Goal: Download file/media

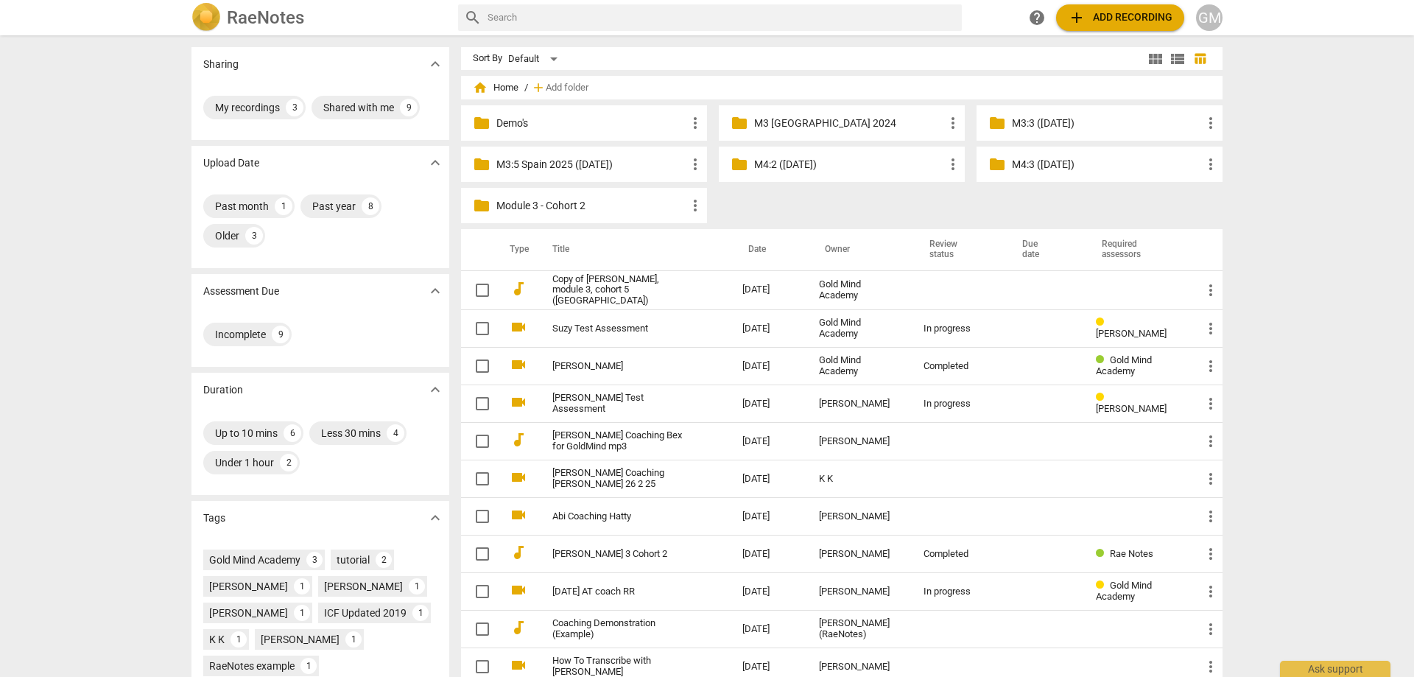
click at [158, 251] on div "Sharing expand_more My recordings 3 Shared with me 9 Upload Date expand_more Pa…" at bounding box center [707, 357] width 1414 height 640
click at [133, 217] on div "Sharing expand_more My recordings 3 Shared with me 9 Upload Date expand_more Pa…" at bounding box center [707, 357] width 1414 height 640
click at [1310, 193] on div "Sharing expand_more My recordings 3 Shared with me 9 Upload Date expand_more Pa…" at bounding box center [707, 357] width 1414 height 640
click at [1311, 177] on div "Sharing expand_more My recordings 3 Shared with me 9 Upload Date expand_more Pa…" at bounding box center [707, 357] width 1414 height 640
click at [809, 164] on p "M4:2 ([DATE])" at bounding box center [849, 164] width 190 height 15
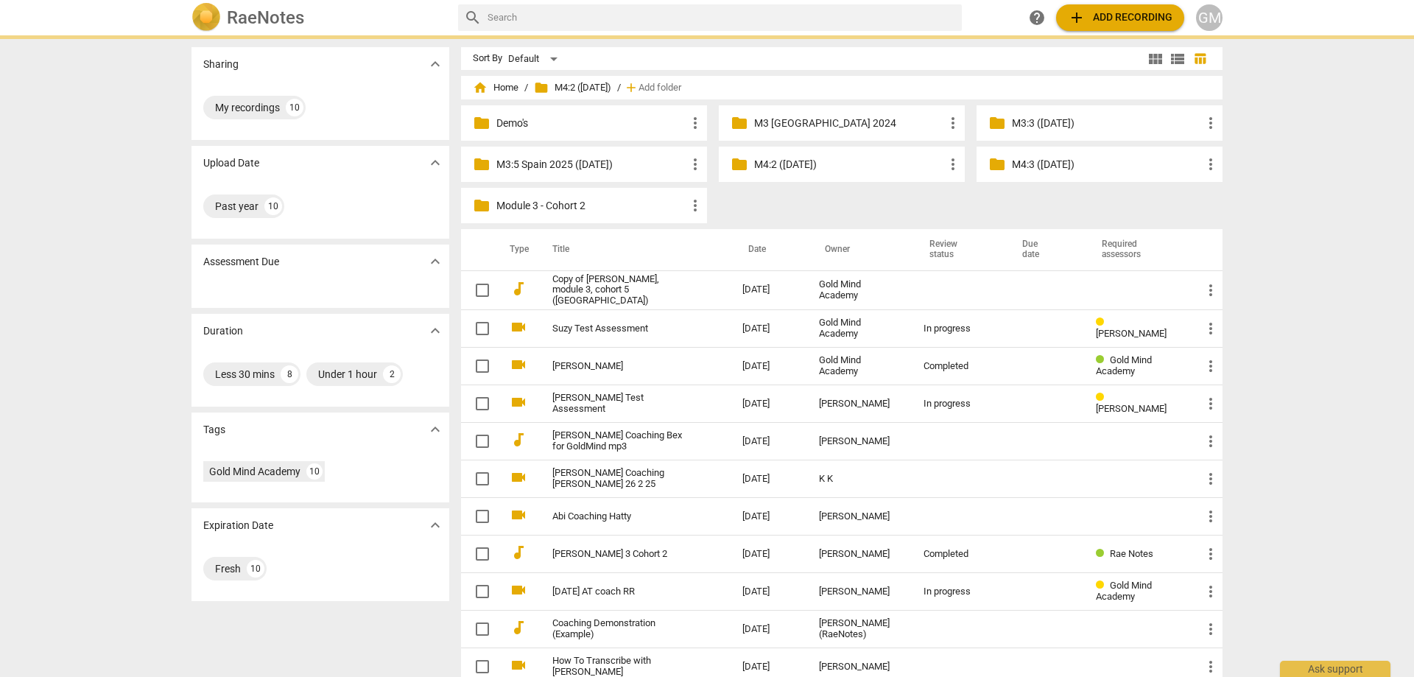
click at [809, 164] on p "M4:2 ([DATE])" at bounding box center [849, 164] width 190 height 15
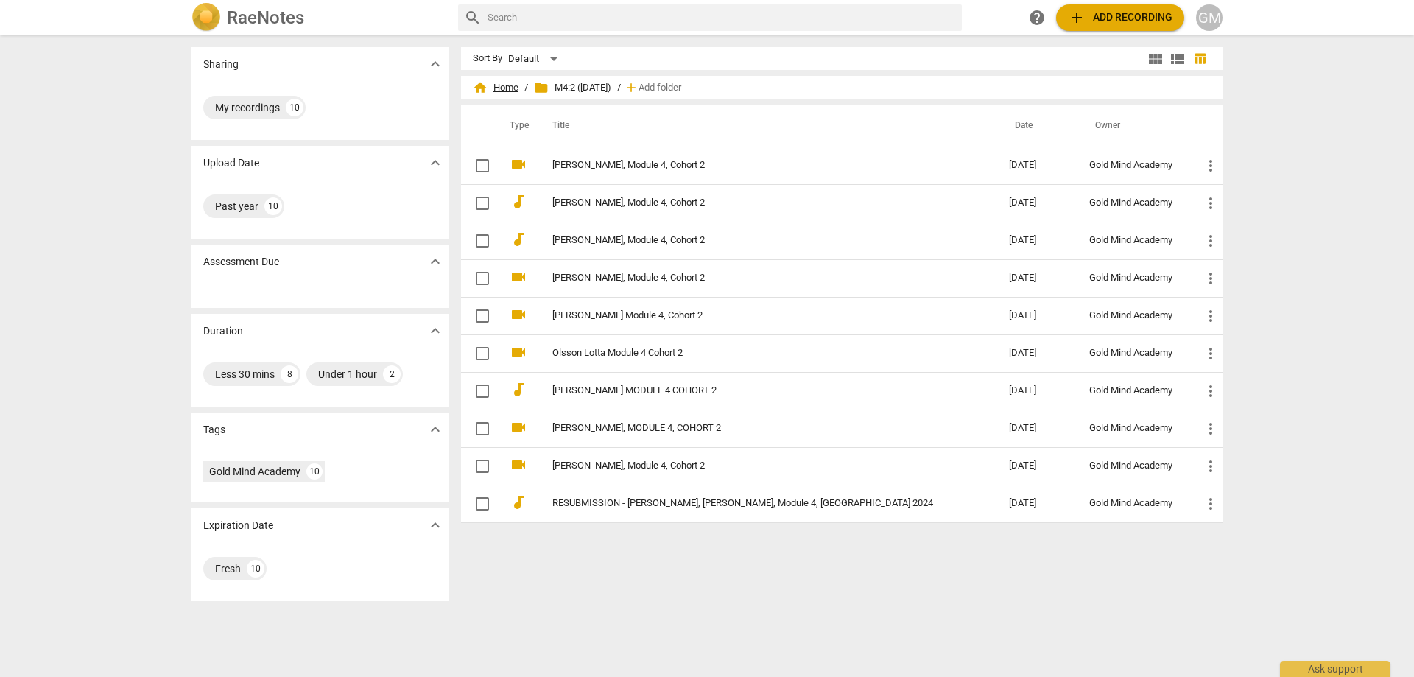
click at [507, 85] on span "home Home" at bounding box center [496, 87] width 46 height 15
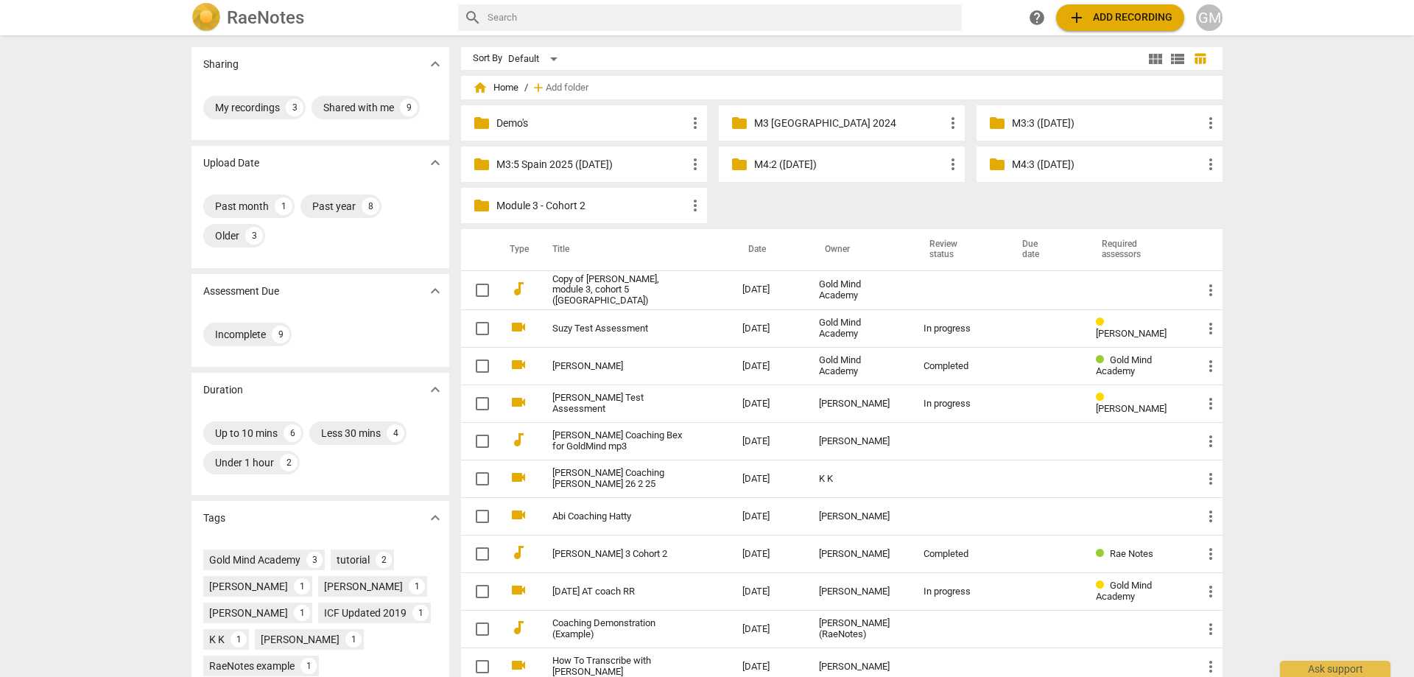
click at [1288, 192] on div "Sharing expand_more My recordings 3 Shared with me 9 Upload Date expand_more Pa…" at bounding box center [707, 357] width 1414 height 640
click at [1293, 173] on div "Sharing expand_more My recordings 3 Shared with me 9 Upload Date expand_more Pa…" at bounding box center [707, 357] width 1414 height 640
click at [1077, 166] on p "M4:3 ([DATE])" at bounding box center [1107, 164] width 190 height 15
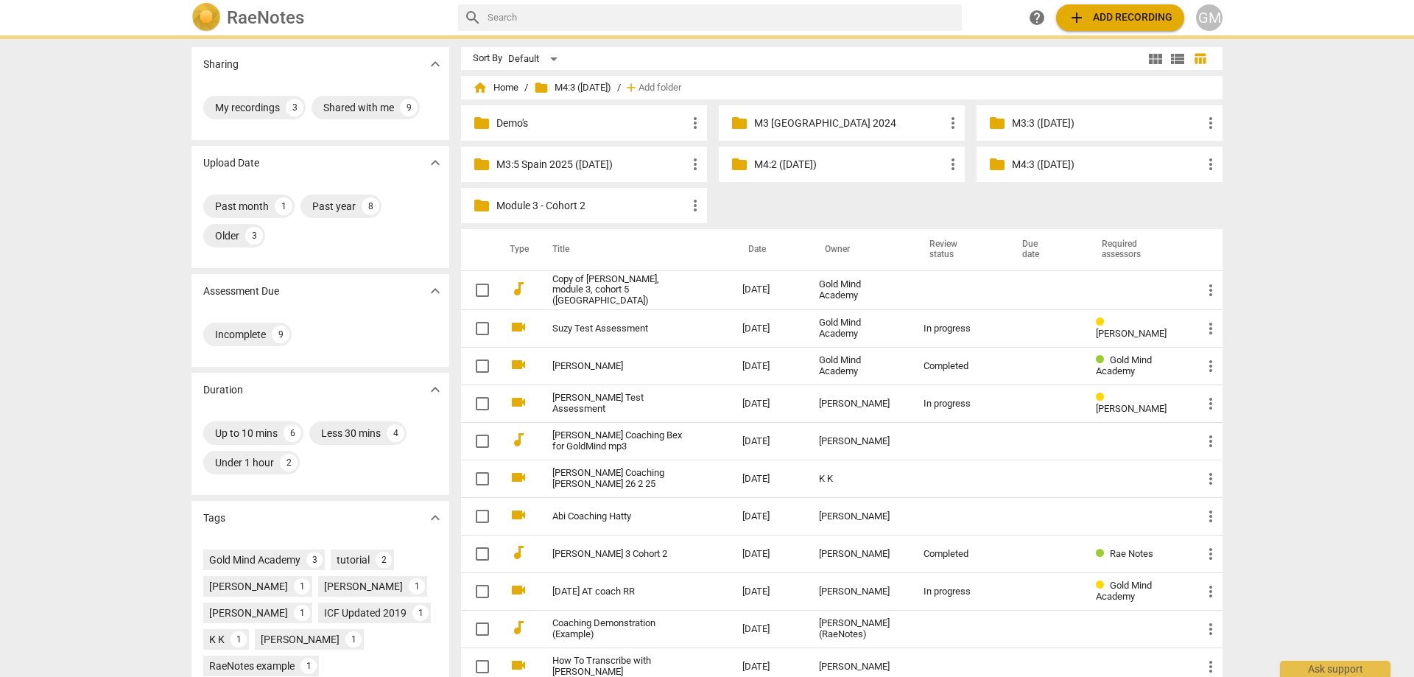
click at [1076, 166] on p "M4:3 ([DATE])" at bounding box center [1107, 164] width 190 height 15
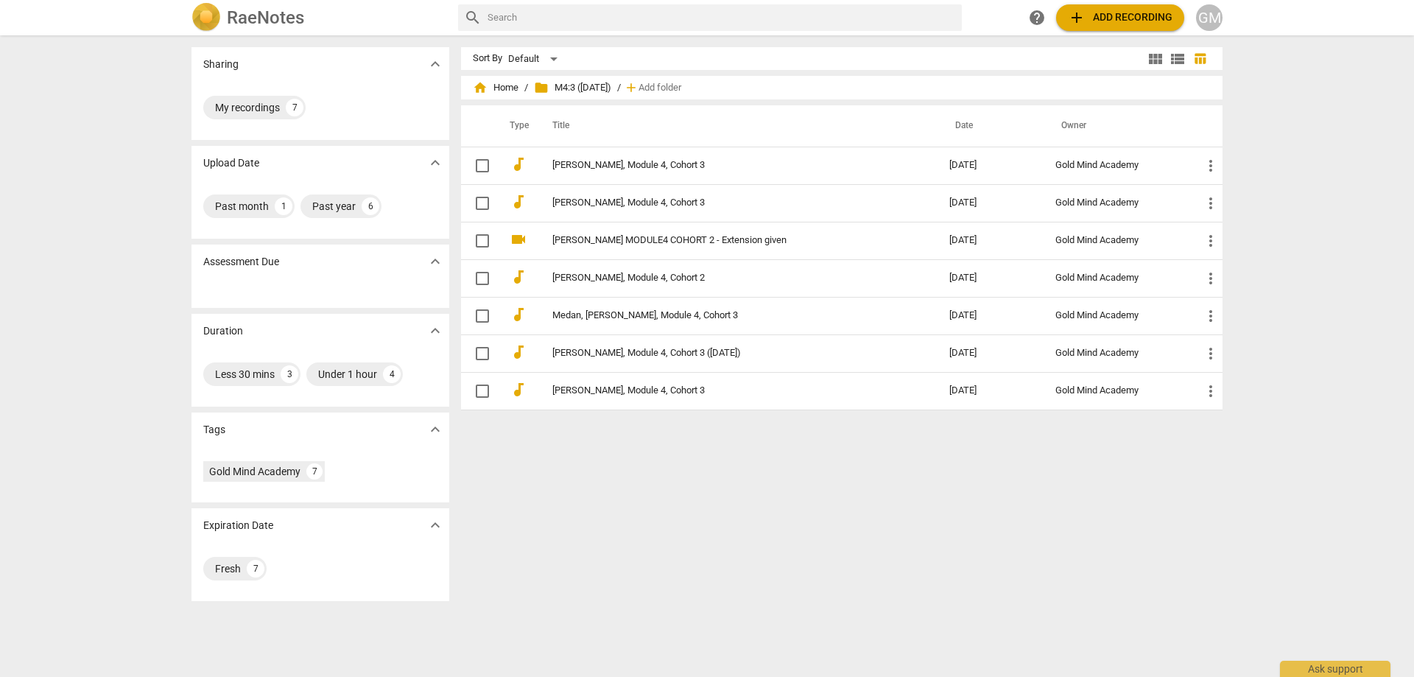
click at [864, 481] on div "Sort By Default view_module view_list table_chart home Home / folder M4:3 ([DAT…" at bounding box center [847, 356] width 773 height 618
click at [814, 479] on div "Sort By Default view_module view_list table_chart home Home / folder M4:3 ([DAT…" at bounding box center [847, 356] width 773 height 618
click at [848, 481] on div "Sort By Default view_module view_list table_chart home Home / folder M4:3 ([DAT…" at bounding box center [847, 356] width 773 height 618
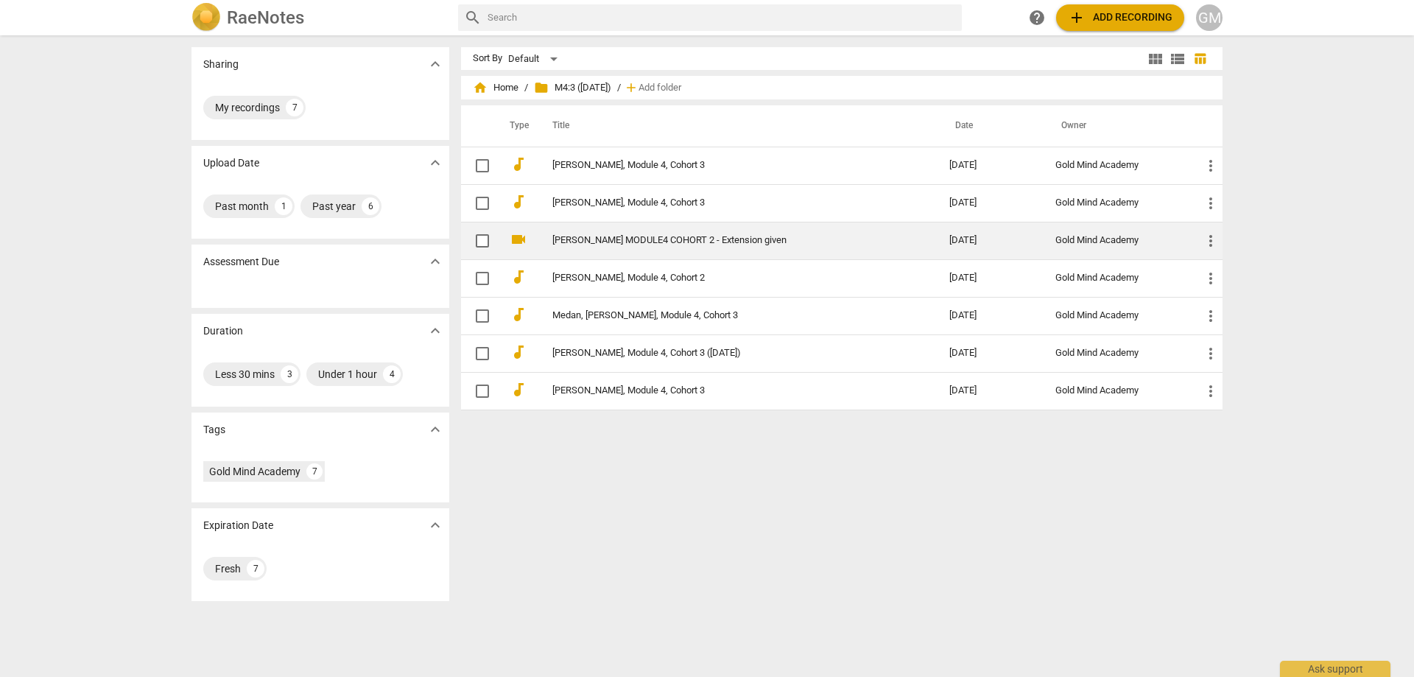
click at [877, 245] on link "[PERSON_NAME] MODULE4 COHORT 2 - Extension given" at bounding box center [724, 240] width 344 height 11
click at [877, 0] on html "RaeNotes search help add Add recording GM Sharing expand_more My recordings 7 U…" at bounding box center [707, 0] width 1414 height 0
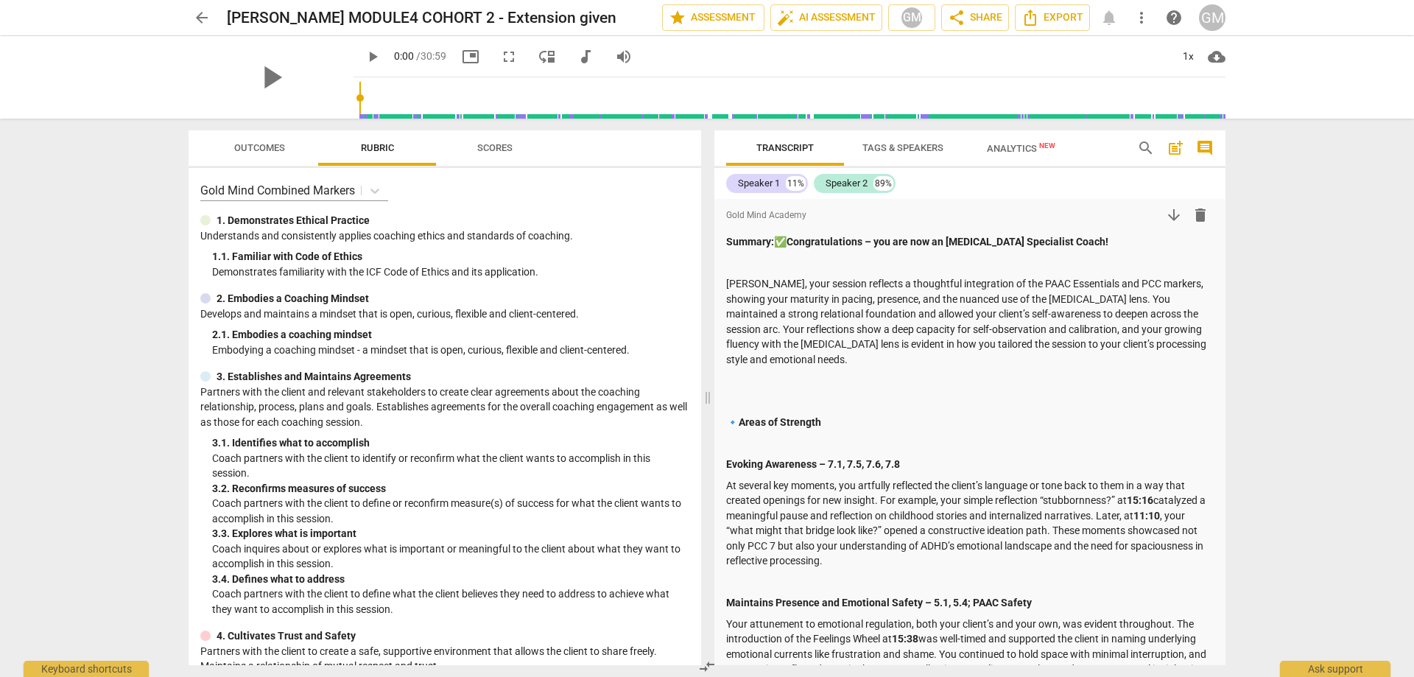
click at [203, 16] on span "arrow_back" at bounding box center [202, 18] width 18 height 18
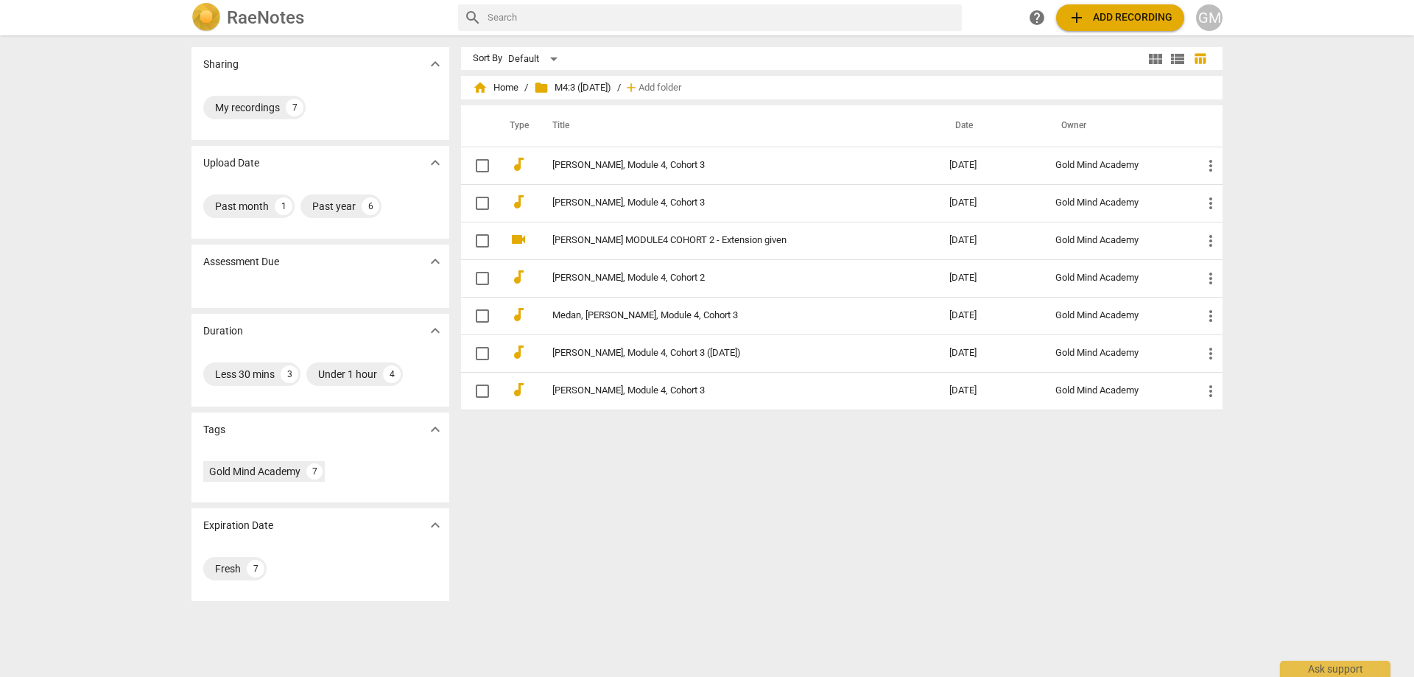
click at [135, 239] on div "Sharing expand_more My recordings 7 Upload Date expand_more Past month 1 Past y…" at bounding box center [707, 357] width 1414 height 640
click at [130, 227] on div "Sharing expand_more My recordings 7 Upload Date expand_more Past month 1 Past y…" at bounding box center [707, 357] width 1414 height 640
click at [139, 250] on div "Sharing expand_more My recordings 7 Upload Date expand_more Past month 1 Past y…" at bounding box center [707, 357] width 1414 height 640
click at [140, 238] on div "Sharing expand_more My recordings 7 Upload Date expand_more Past month 1 Past y…" at bounding box center [707, 357] width 1414 height 640
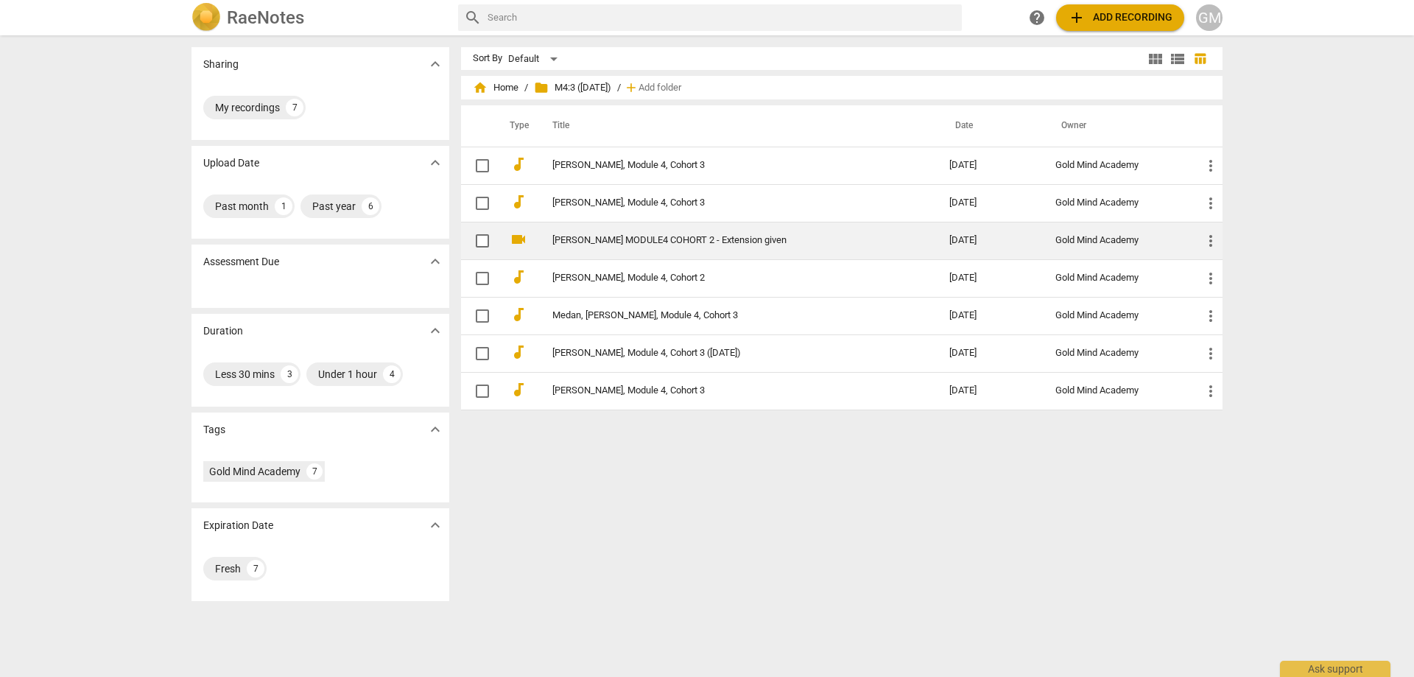
click at [821, 240] on link "[PERSON_NAME] MODULE4 COHORT 2 - Extension given" at bounding box center [724, 240] width 344 height 11
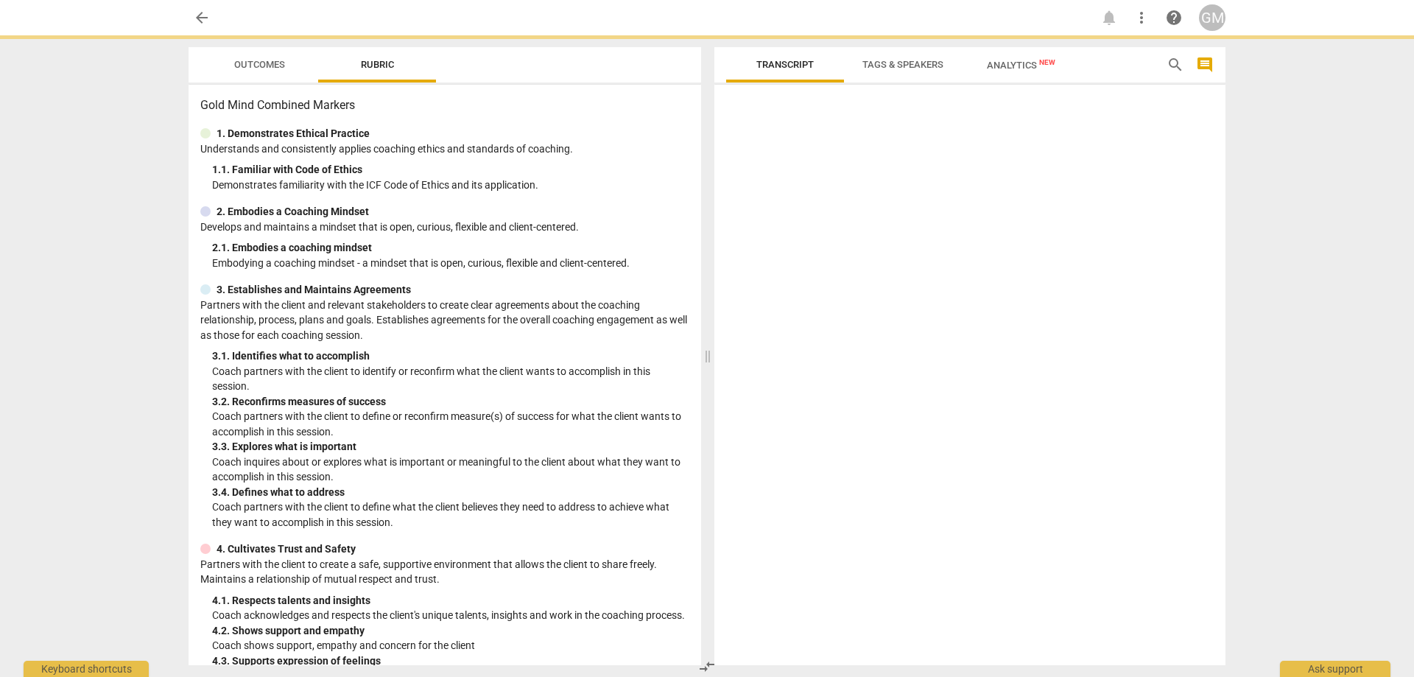
click at [821, 240] on div at bounding box center [969, 378] width 511 height 575
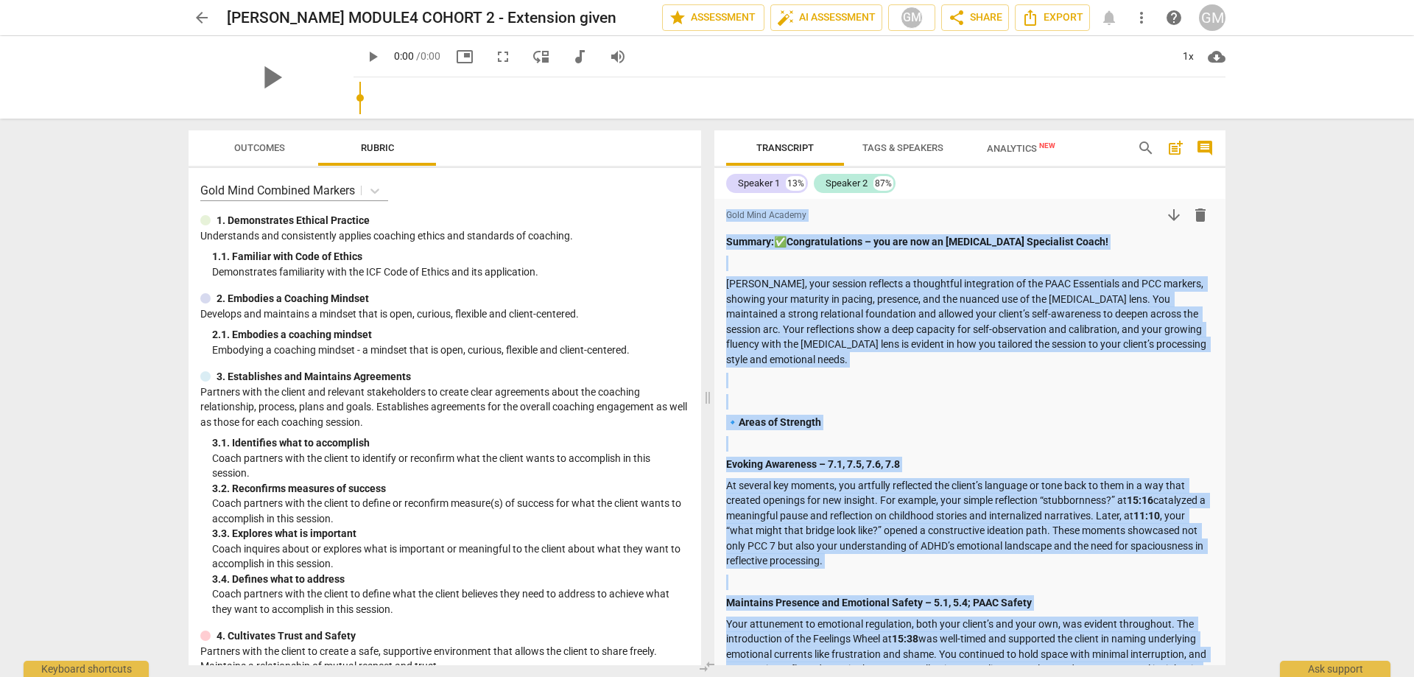
click at [1255, 282] on div "arrow_back [PERSON_NAME] MODULE4 COHORT 2 - Extension given edit star Assessmen…" at bounding box center [707, 338] width 1414 height 677
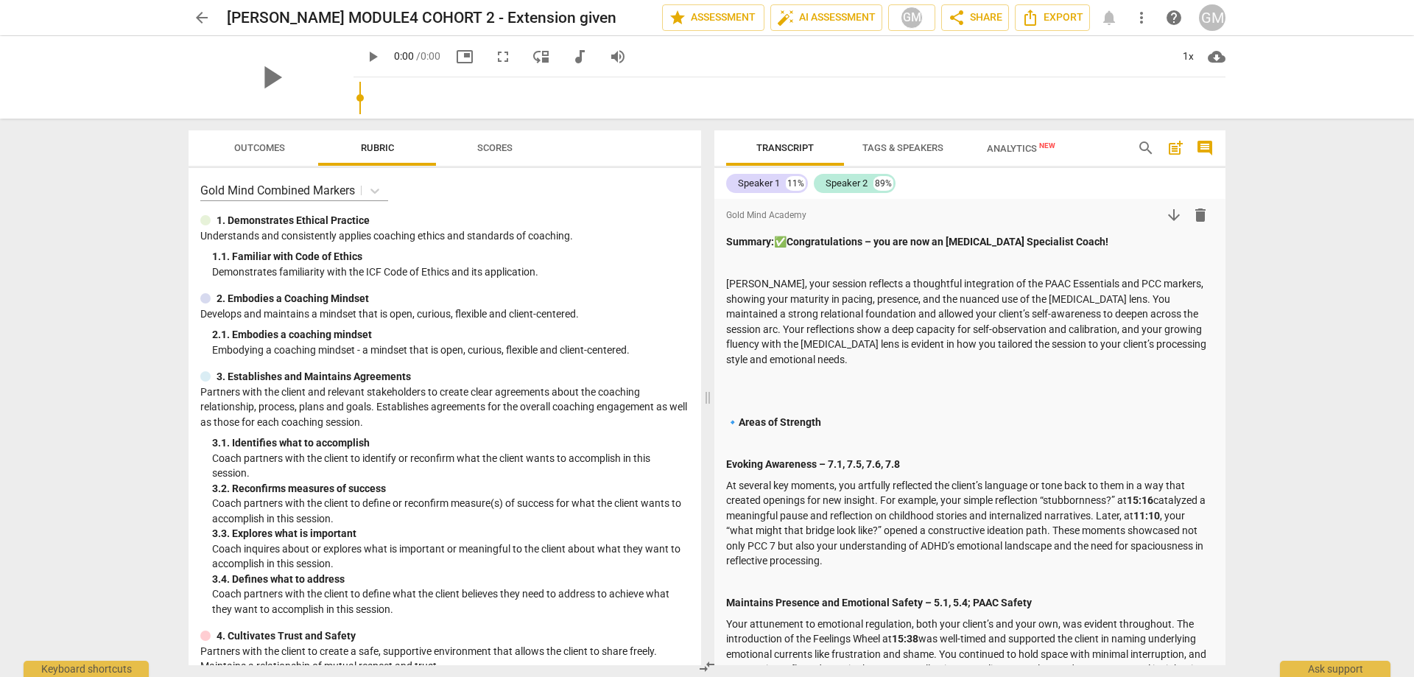
click at [1286, 326] on div "arrow_back [PERSON_NAME] MODULE4 COHORT 2 - Extension given edit star Assessmen…" at bounding box center [707, 338] width 1414 height 677
click at [1284, 316] on div "arrow_back [PERSON_NAME] MODULE4 COHORT 2 - Extension given edit star Assessmen…" at bounding box center [707, 338] width 1414 height 677
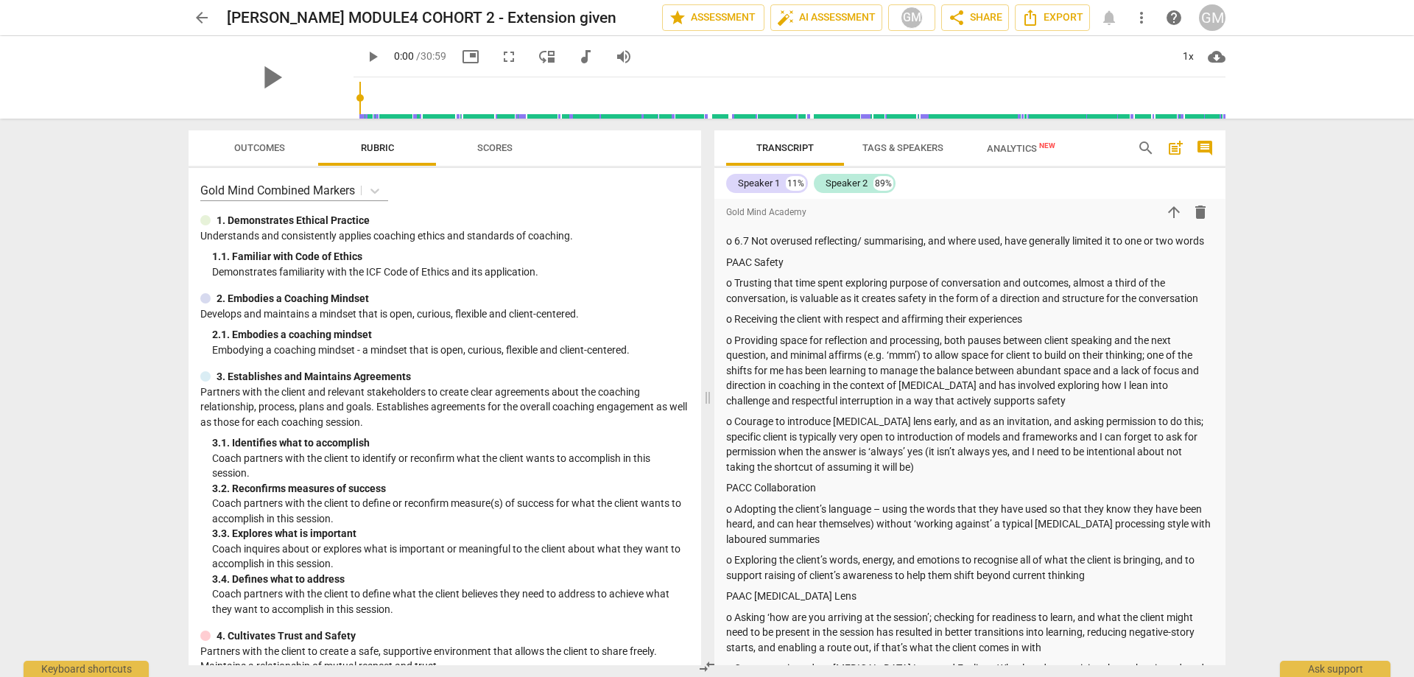
scroll to position [2210, 0]
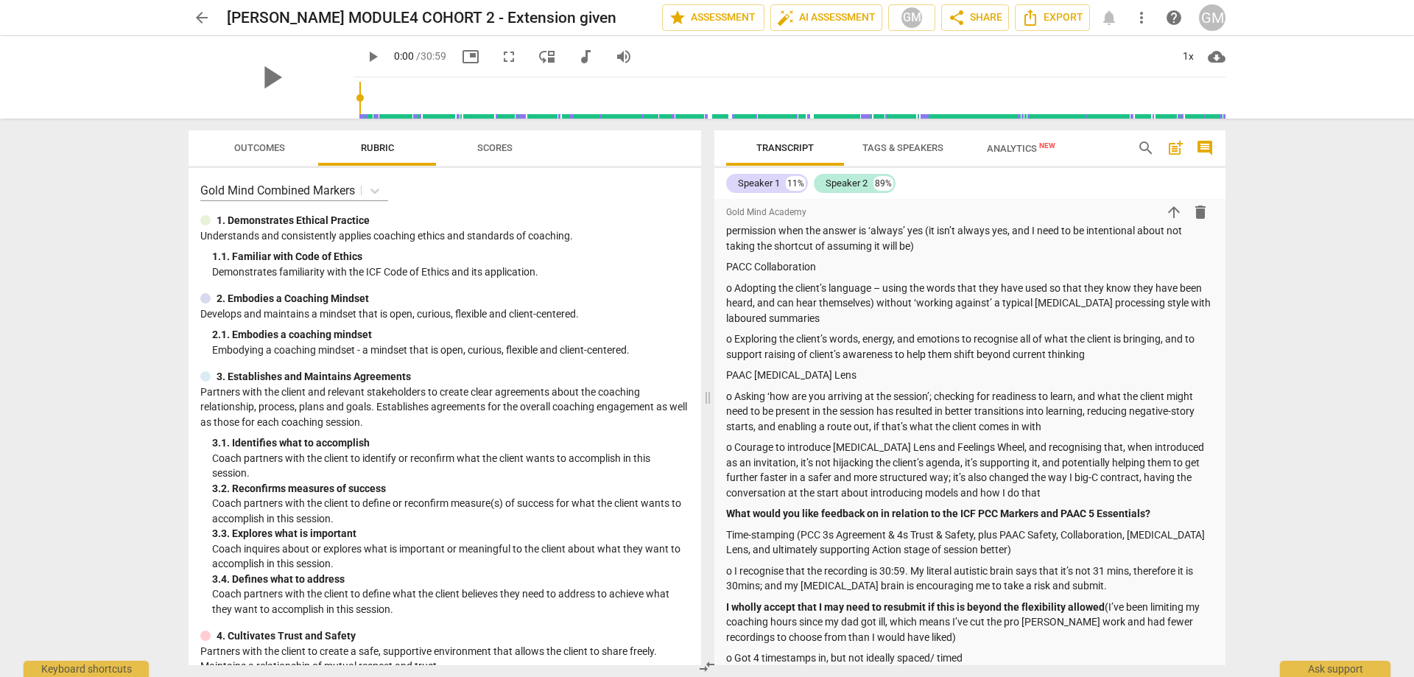
click at [121, 240] on div "arrow_back [PERSON_NAME] MODULE4 COHORT 2 - Extension given edit star Assessmen…" at bounding box center [707, 338] width 1414 height 677
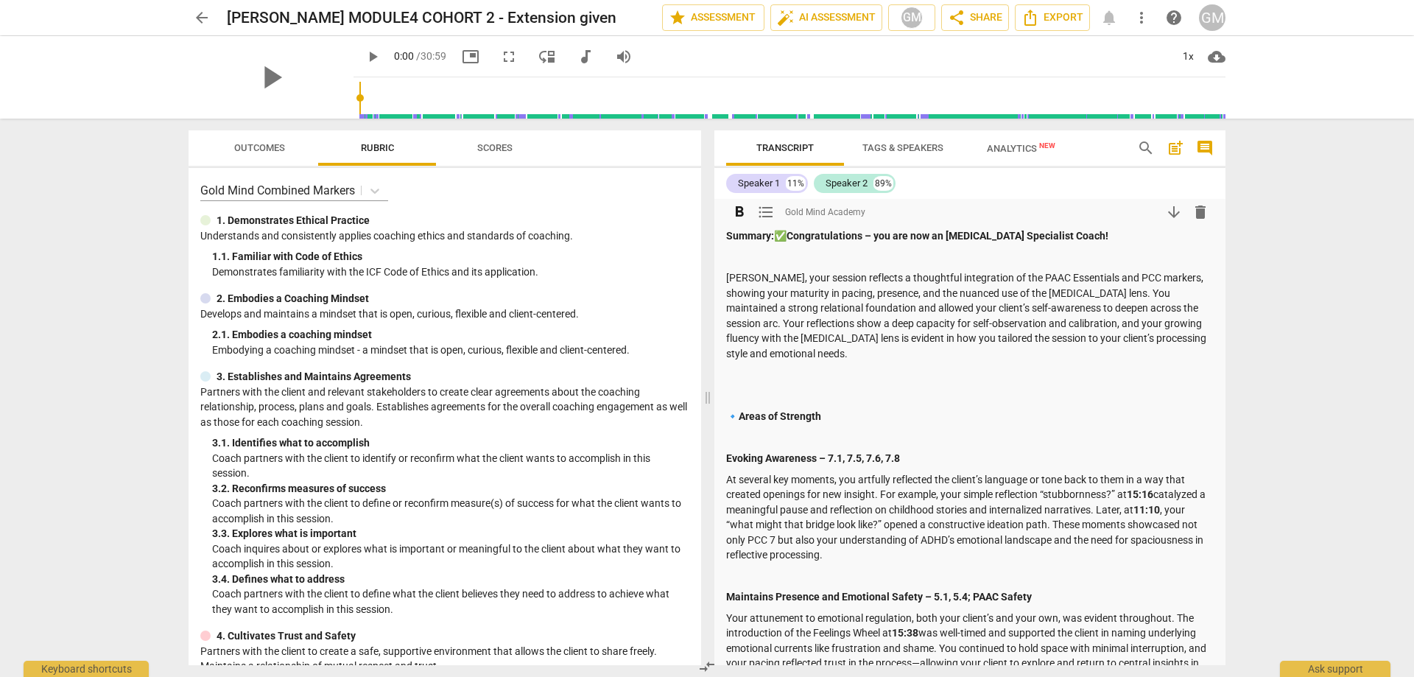
scroll to position [0, 0]
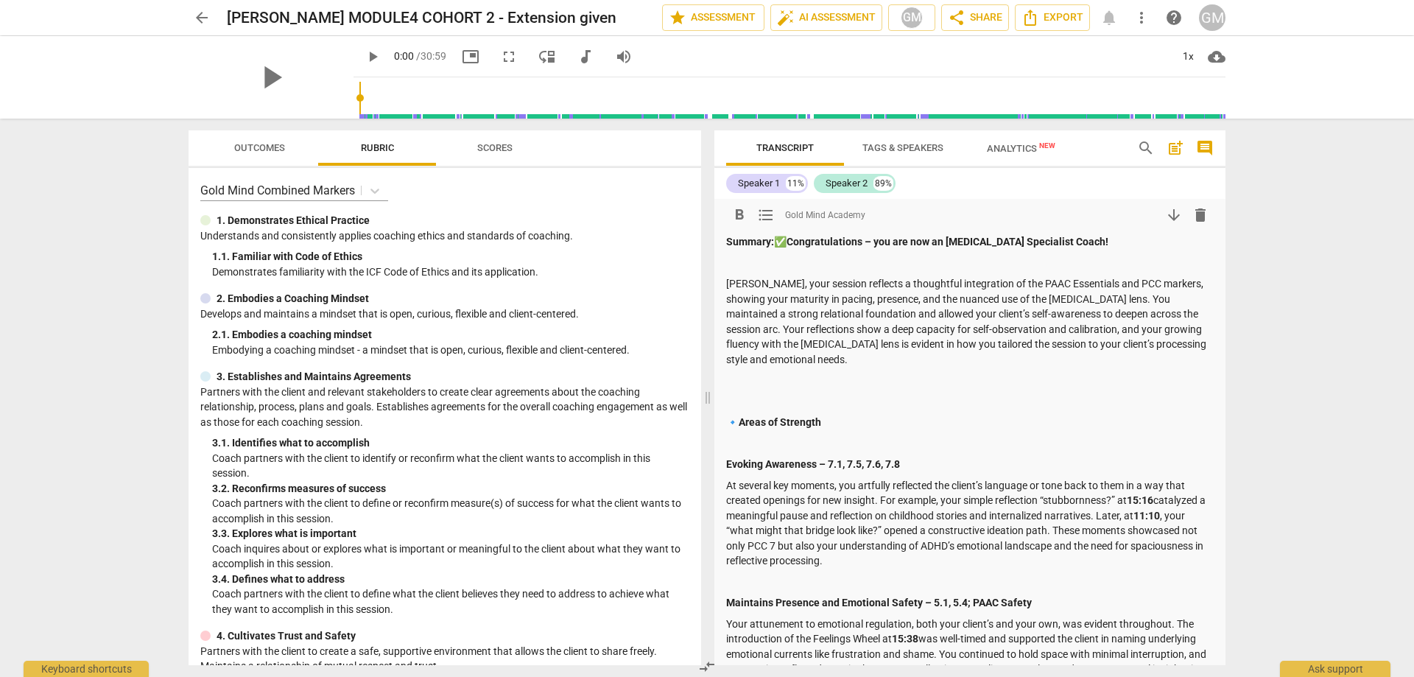
click at [773, 384] on p at bounding box center [970, 380] width 488 height 15
click at [1044, 10] on span "Export" at bounding box center [1053, 18] width 62 height 18
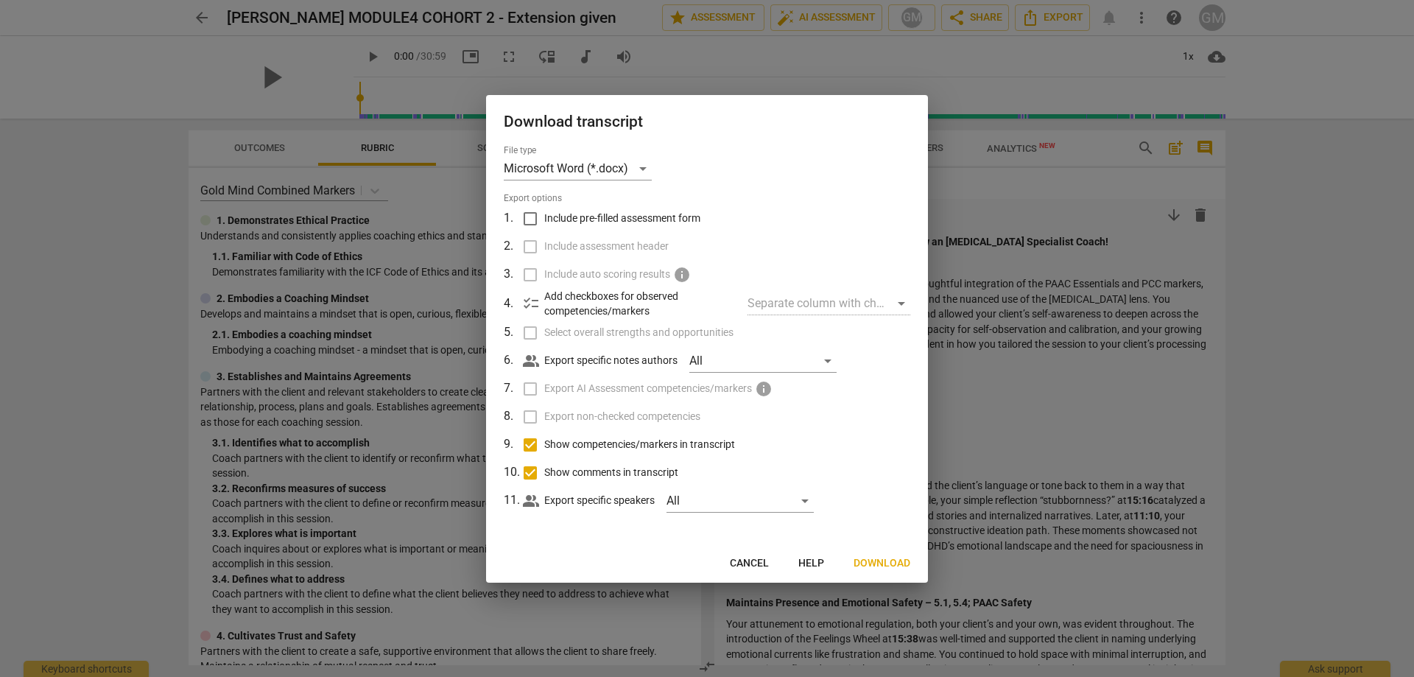
click at [880, 555] on button "Download" at bounding box center [882, 563] width 80 height 27
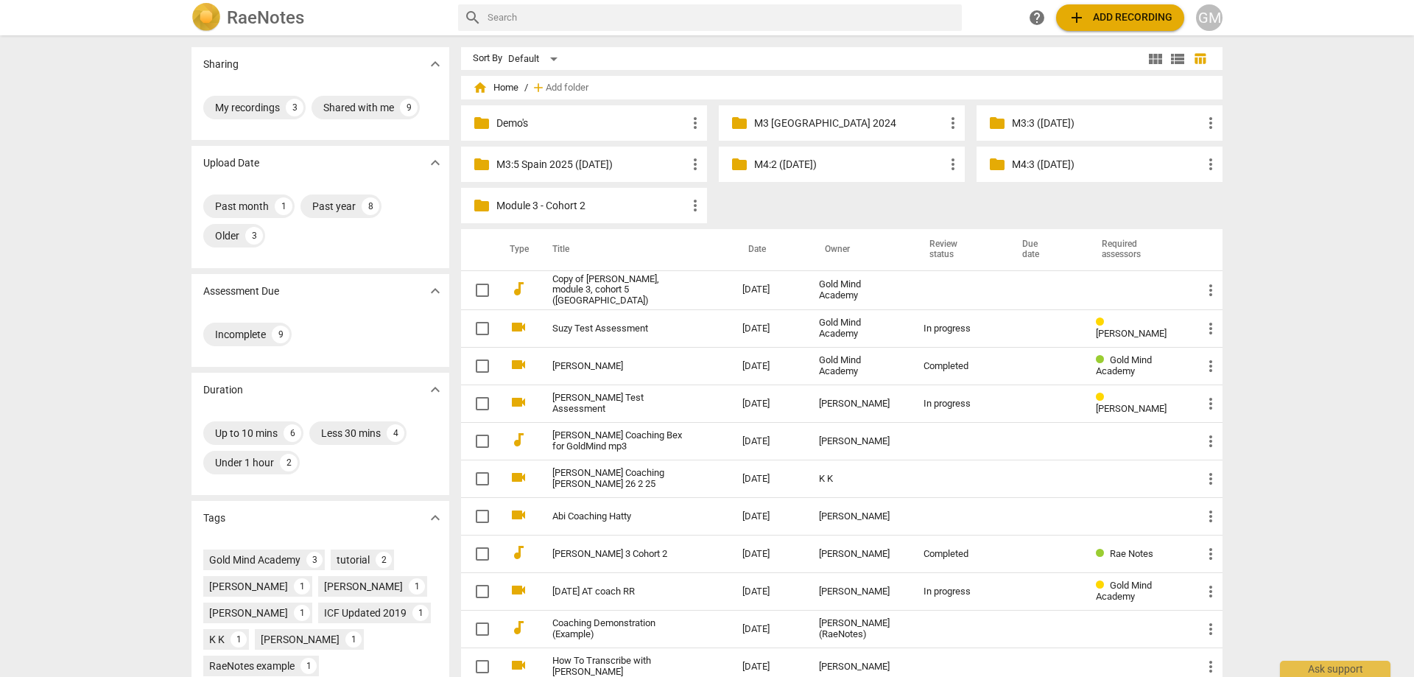
click at [1077, 166] on p "M4:3 ([DATE])" at bounding box center [1107, 164] width 190 height 15
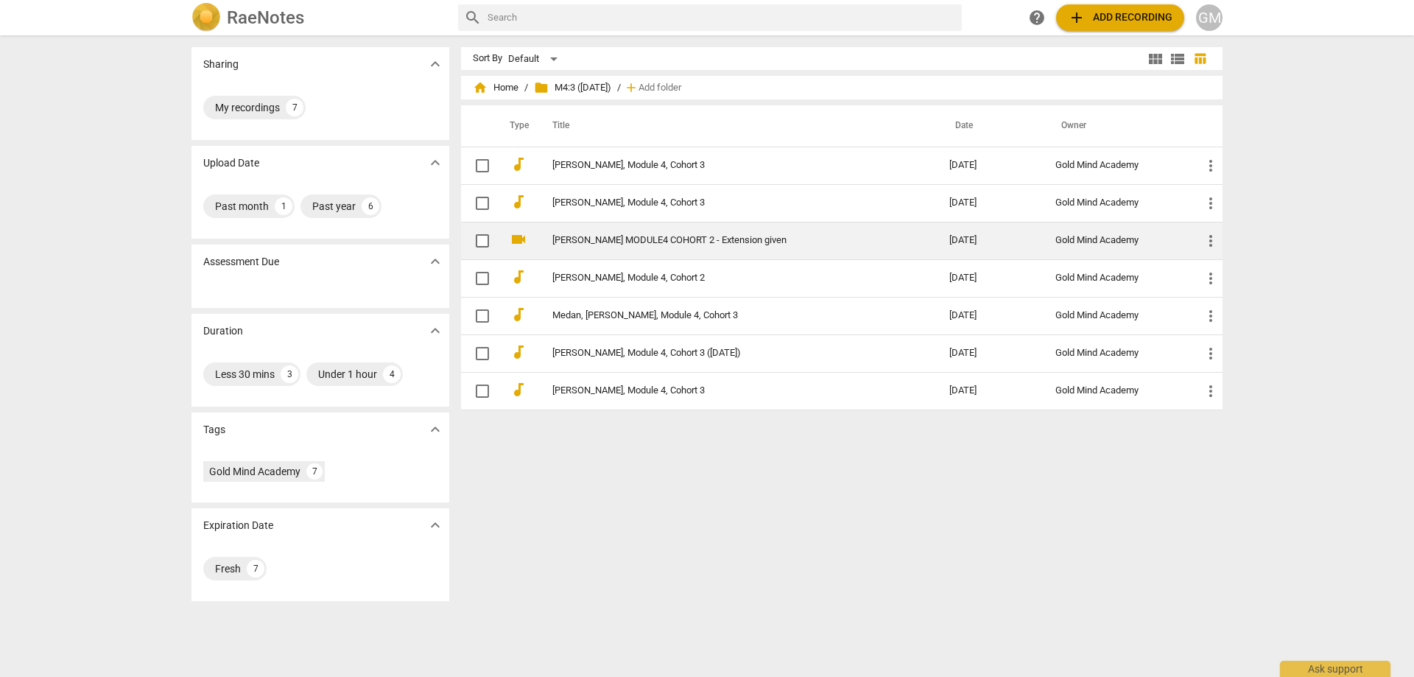
click at [633, 248] on td "[PERSON_NAME] MODULE4 COHORT 2 - Extension given" at bounding box center [736, 241] width 403 height 38
